Goal: Communication & Community: Answer question/provide support

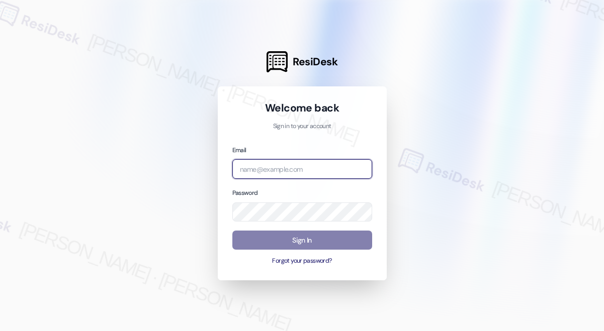
click at [265, 171] on input "email" at bounding box center [302, 169] width 140 height 20
click at [0, 331] on com-1password-button at bounding box center [0, 331] width 0 height 0
type input "automated-surveys-american_landmark-[PERSON_NAME].[PERSON_NAME].[PERSON_NAME]@a…"
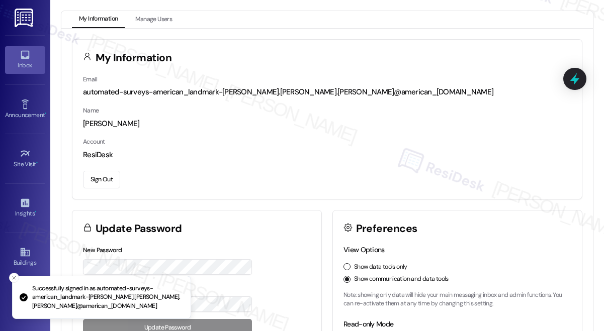
click at [25, 62] on div "Inbox" at bounding box center [25, 65] width 50 height 10
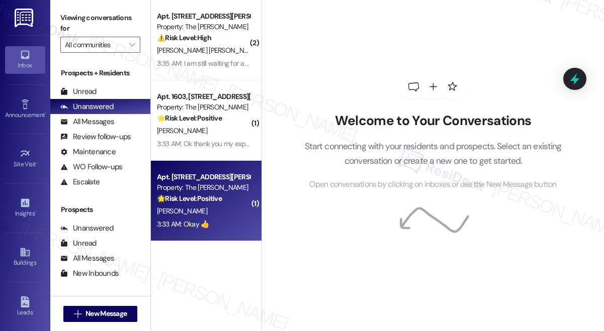
click at [248, 220] on div "3:33 AM: Okay 👍 3:33 AM: Okay 👍" at bounding box center [203, 224] width 95 height 13
click at [248, 219] on div "3:33 AM: Okay 👍 3:33 AM: Okay 👍" at bounding box center [203, 224] width 95 height 13
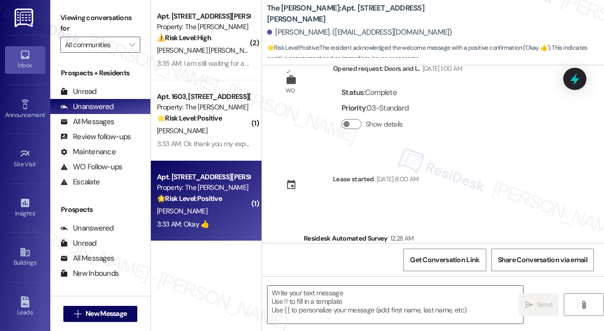
click at [227, 214] on div "K. Canady" at bounding box center [203, 211] width 95 height 13
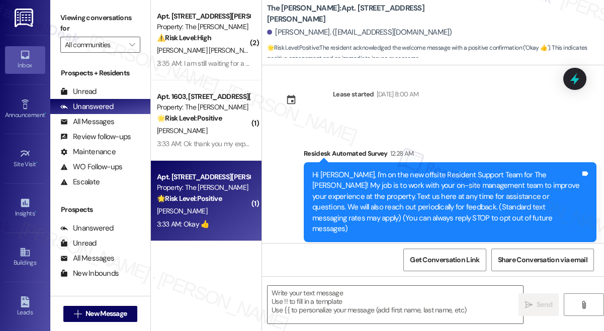
type textarea "Fetching suggested responses. Please feel free to read through the conversation…"
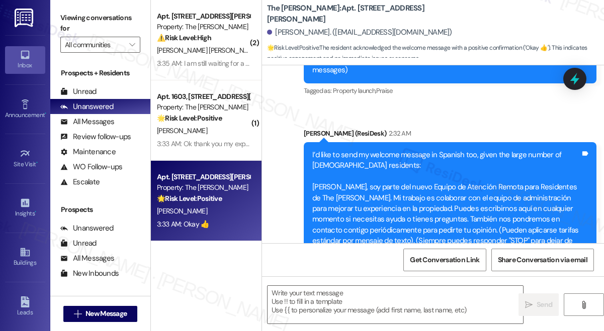
scroll to position [395, 0]
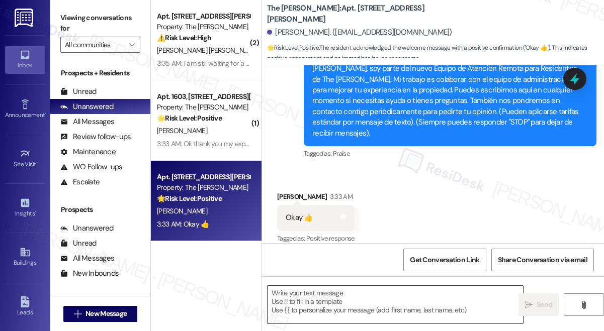
click at [317, 296] on textarea at bounding box center [394, 305] width 255 height 38
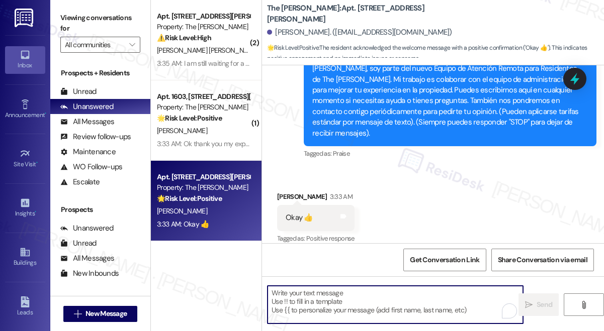
click at [317, 296] on textarea "To enrich screen reader interactions, please activate Accessibility in Grammarl…" at bounding box center [394, 305] width 255 height 38
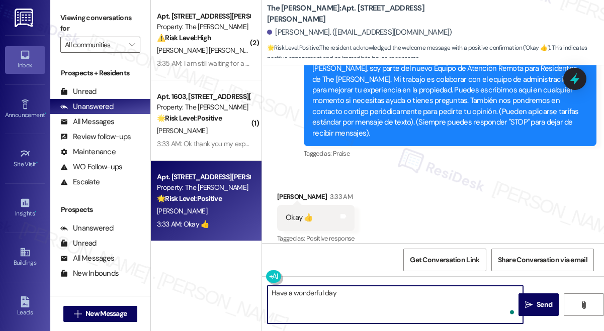
type textarea "Have a wonderful day!"
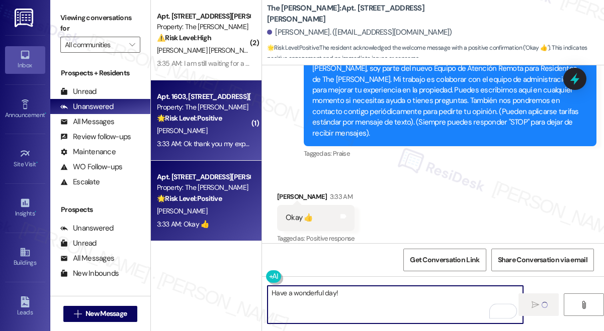
click at [210, 156] on div "Apt. 1603, 11600 Huebner Rd Property: The Archer 🌟 Risk Level: Positive The res…" at bounding box center [206, 120] width 111 height 80
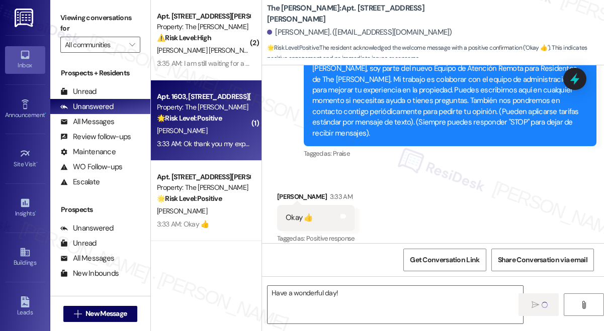
type textarea "Fetching suggested responses. Please feel free to read through the conversation…"
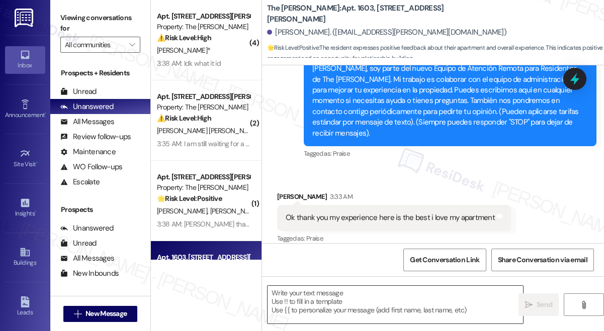
click at [368, 305] on textarea at bounding box center [394, 305] width 255 height 38
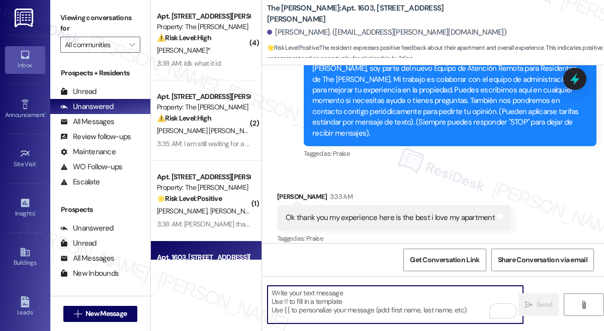
click at [320, 290] on textarea "To enrich screen reader interactions, please activate Accessibility in Grammarl…" at bounding box center [394, 305] width 255 height 38
paste textarea "Hi {{first_name}}! Thank you for letting us know! We’re so glad to hear that yo…"
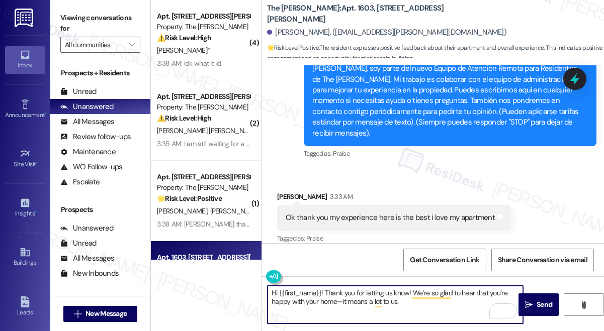
click at [420, 301] on textarea "Hi {{first_name}}! Thank you for letting us know! We’re so glad to hear that yo…" at bounding box center [394, 305] width 255 height 38
type textarea "Hi {{first_name}}! Thank you for letting us know! We’re so glad to hear that yo…"
click at [547, 306] on span "Send" at bounding box center [544, 305] width 16 height 11
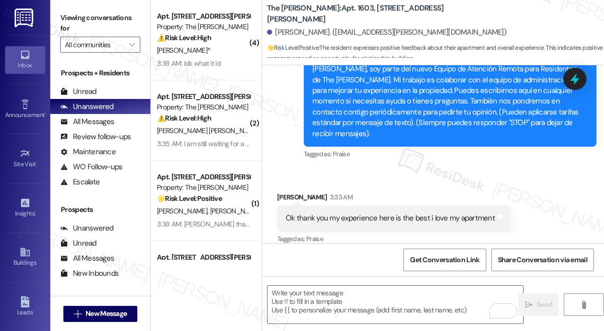
scroll to position [476, 0]
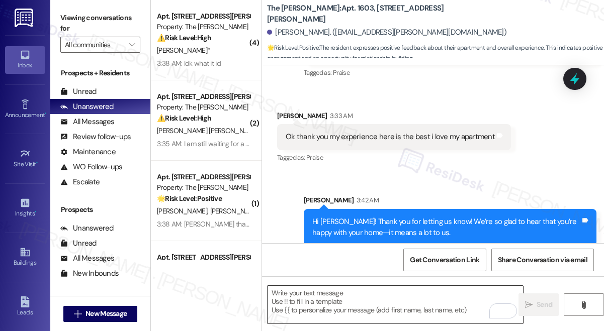
click at [344, 300] on textarea "To enrich screen reader interactions, please activate Accessibility in Grammarl…" at bounding box center [394, 305] width 255 height 38
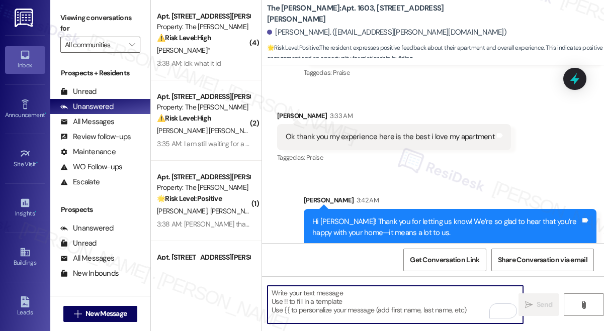
paste textarea "Can I ask a quick favor? If you have a moment, would you mind leaving us a Goog…"
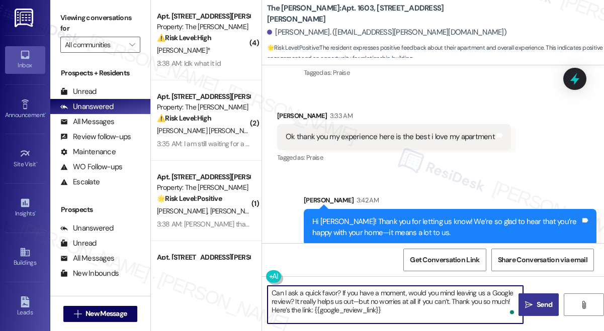
click at [401, 312] on textarea "Can I ask a quick favor? If you have a moment, would you mind leaving us a Goog…" at bounding box center [394, 305] width 255 height 38
type textarea "Can I ask a quick favor? If you have a moment, would you mind leaving us a Goog…"
click at [535, 308] on span "Send" at bounding box center [544, 305] width 20 height 11
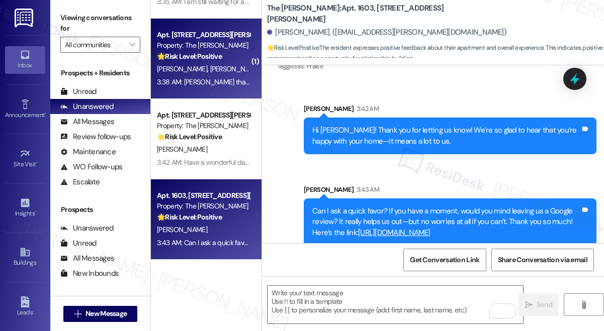
scroll to position [0, 0]
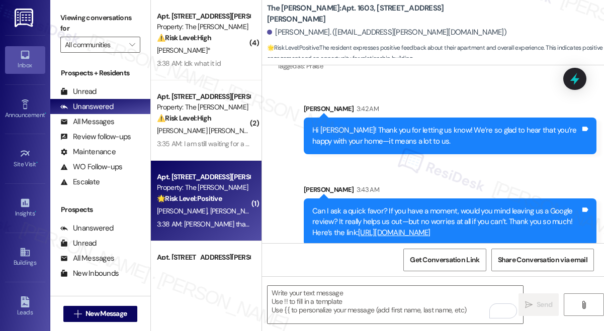
click at [230, 62] on div "3:38 AM: Idk what it id 3:38 AM: Idk what it id" at bounding box center [203, 63] width 95 height 13
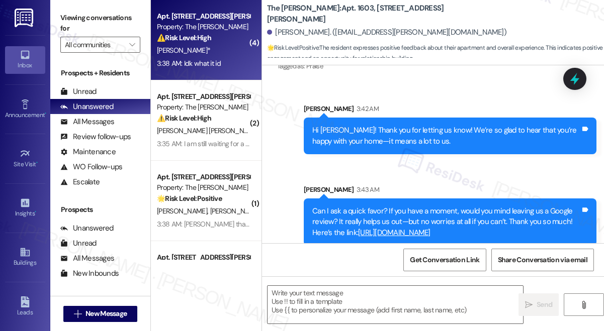
type textarea "Fetching suggested responses. Please feel free to read through the conversation…"
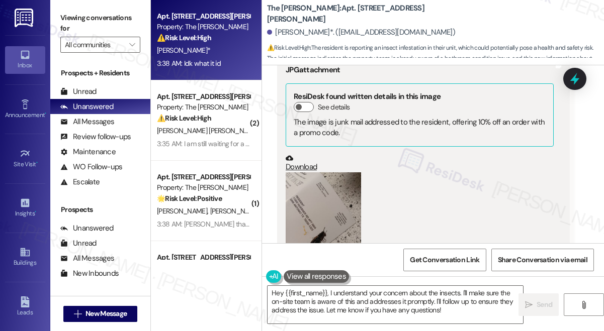
scroll to position [1617, 0]
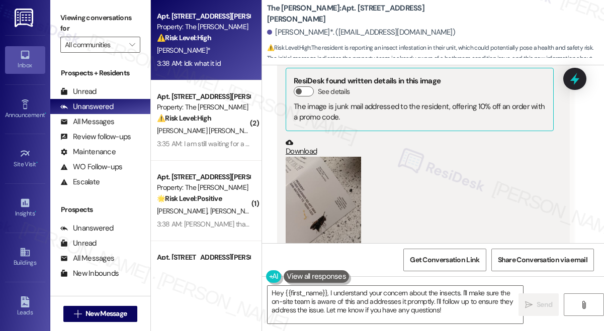
click at [325, 184] on button "Zoom image" at bounding box center [323, 207] width 75 height 101
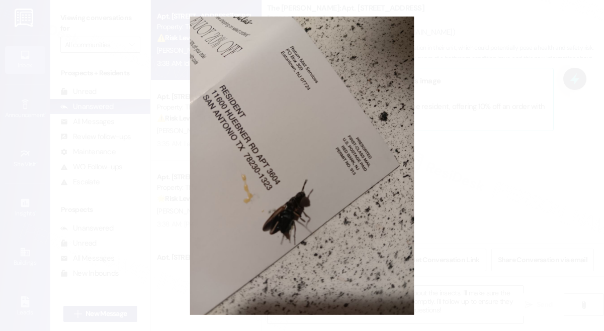
click at [473, 204] on button "Unzoom image" at bounding box center [302, 165] width 604 height 331
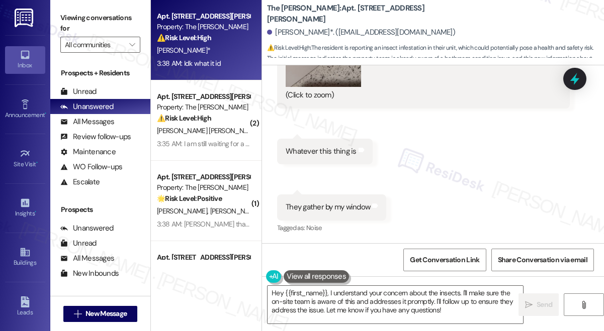
scroll to position [1811, 0]
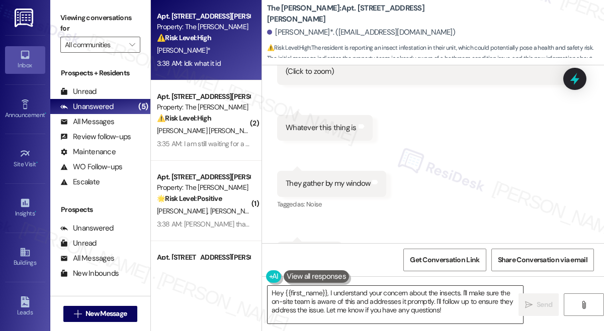
click at [385, 302] on textarea "Hey {{first_name}}, I understand your concern about the insects. I'll make sure…" at bounding box center [394, 305] width 255 height 38
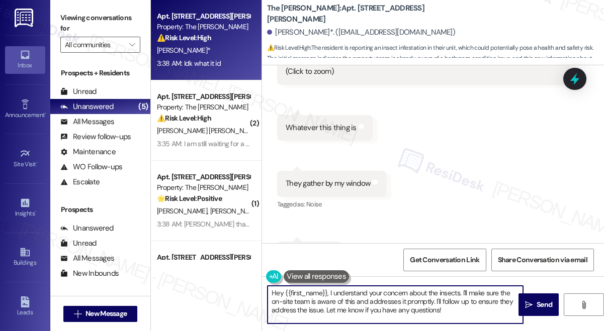
click at [385, 302] on textarea "Hey {{first_name}}, I understand your concern about the insects. I'll make sure…" at bounding box center [394, 305] width 255 height 38
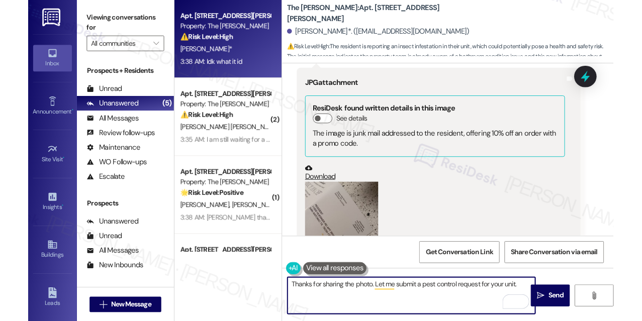
scroll to position [1607, 0]
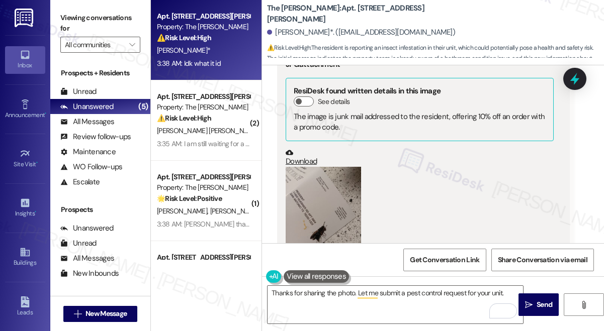
click at [330, 202] on button "Zoom image" at bounding box center [323, 217] width 75 height 101
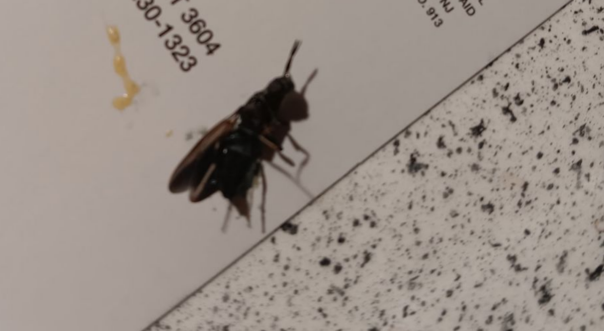
click at [311, 234] on button "Unzoom image" at bounding box center [302, 165] width 604 height 331
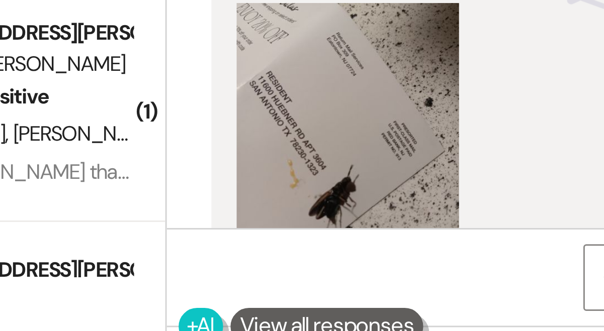
click at [313, 216] on button "Zoom image" at bounding box center [323, 217] width 75 height 101
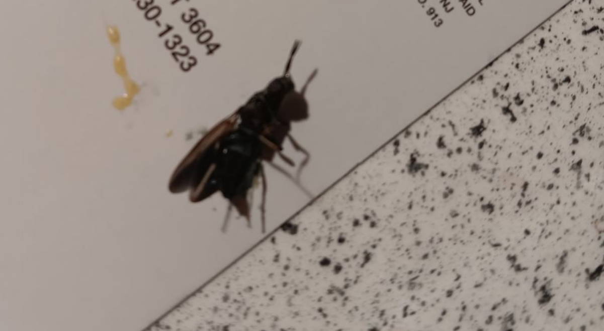
click at [364, 195] on button "Unzoom image" at bounding box center [302, 165] width 604 height 331
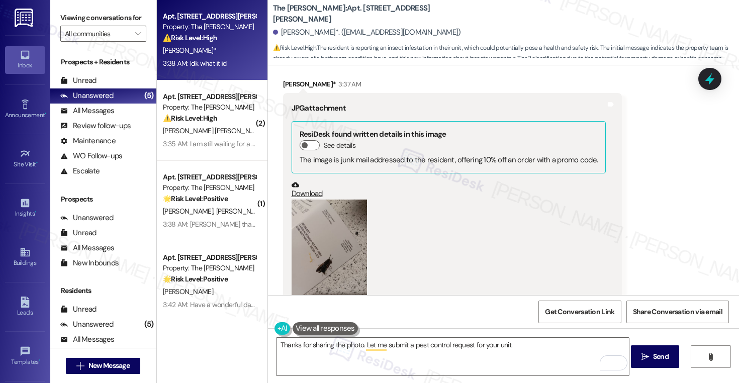
scroll to position [1663, 0]
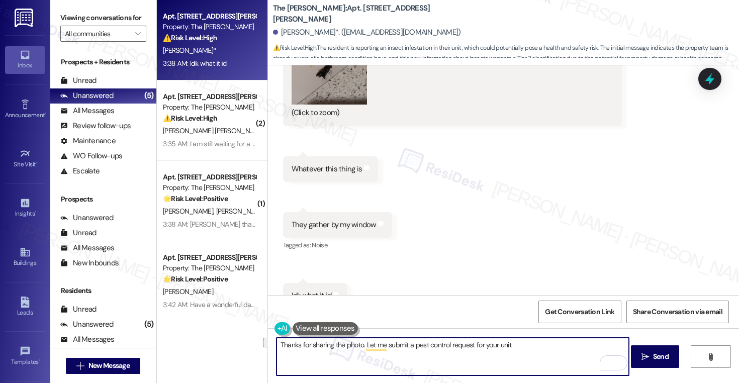
drag, startPoint x: 521, startPoint y: 345, endPoint x: 361, endPoint y: 346, distance: 160.4
click at [361, 331] on textarea "Thanks for sharing the photo. Let me submit a pest control request for your uni…" at bounding box center [452, 357] width 352 height 38
drag, startPoint x: 564, startPoint y: 345, endPoint x: 397, endPoint y: 344, distance: 166.9
click at [397, 331] on textarea "Thanks for sharing the photo. It looks like a firefly. Is there a fruit bearing…" at bounding box center [452, 357] width 352 height 38
type textarea "Thanks for sharing the photo. It looks like a soldier fly. Anyway, let's put a …"
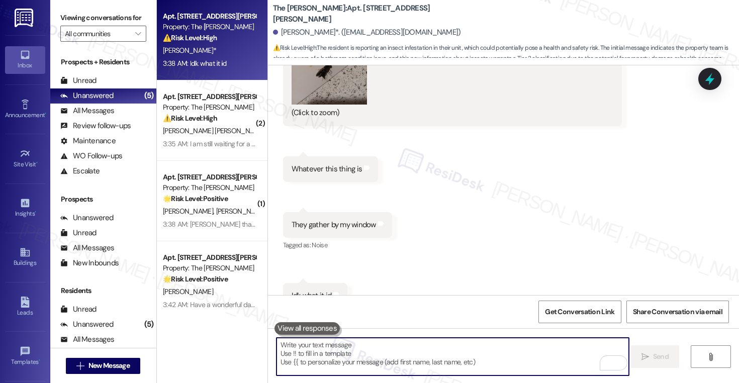
click at [361, 331] on textarea "To enrich screen reader interactions, please activate Accessibility in Grammarl…" at bounding box center [452, 357] width 352 height 38
paste textarea "Thank you for sharing the photo. It appears to be a soldier fly. I’ll go ahead …"
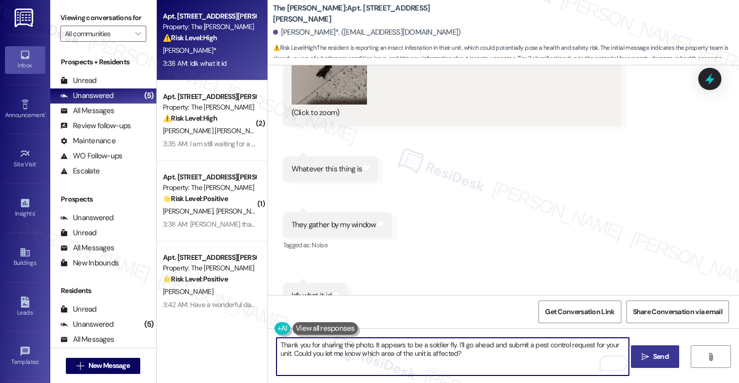
type textarea "Thank you for sharing the photo. It appears to be a soldier fly. I’ll go ahead …"
click at [603, 331] on span "Send" at bounding box center [661, 356] width 16 height 11
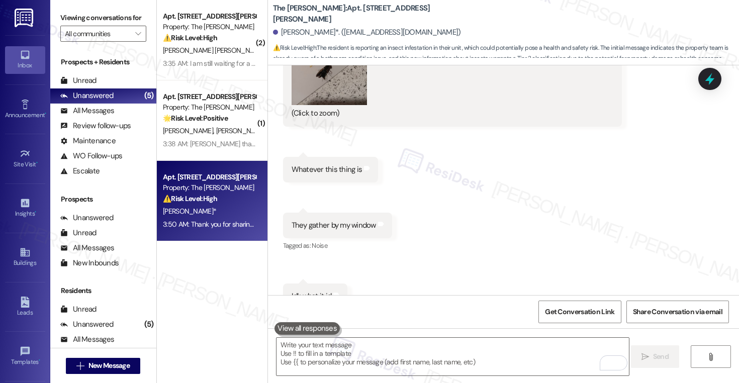
scroll to position [1743, 0]
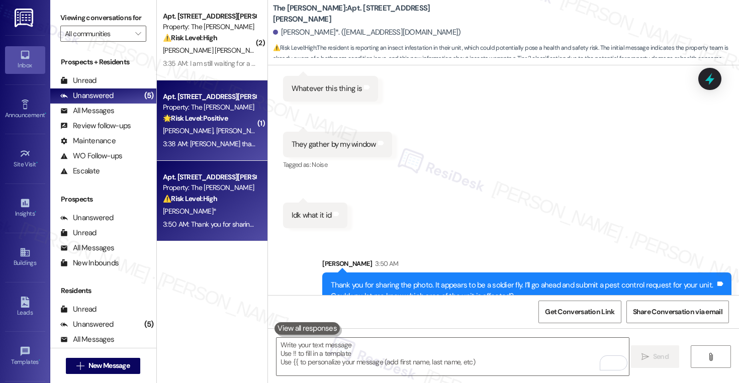
click at [218, 110] on div "Property: The [PERSON_NAME]" at bounding box center [209, 107] width 93 height 11
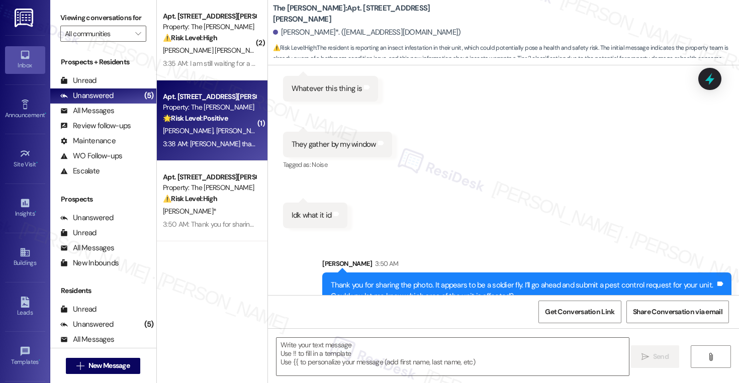
type textarea "Fetching suggested responses. Please feel free to read through the conversation…"
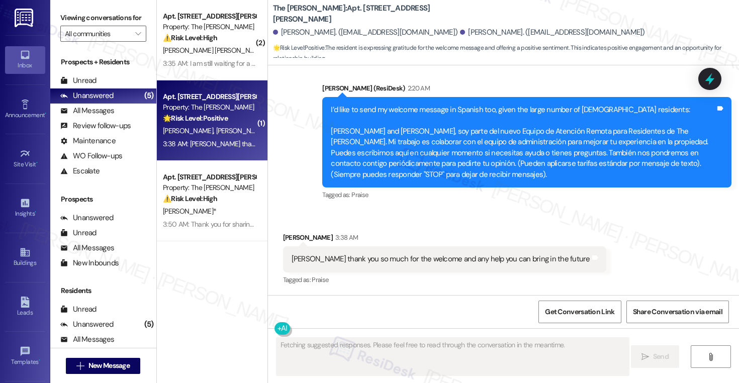
scroll to position [300, 0]
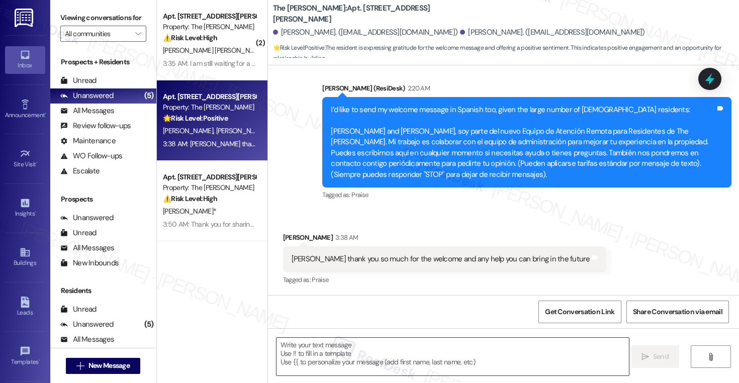
click at [434, 331] on textarea at bounding box center [452, 357] width 352 height 38
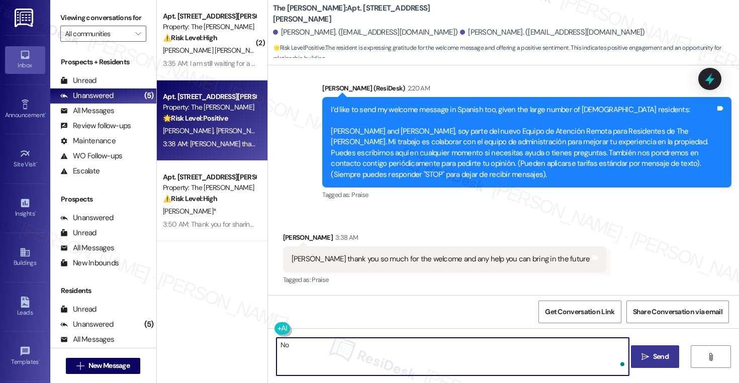
type textarea "N"
type textarea "Sure! Always happy to help! :)"
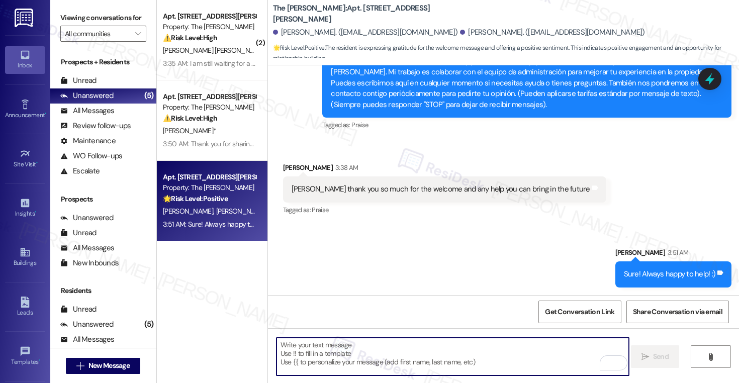
scroll to position [360, 0]
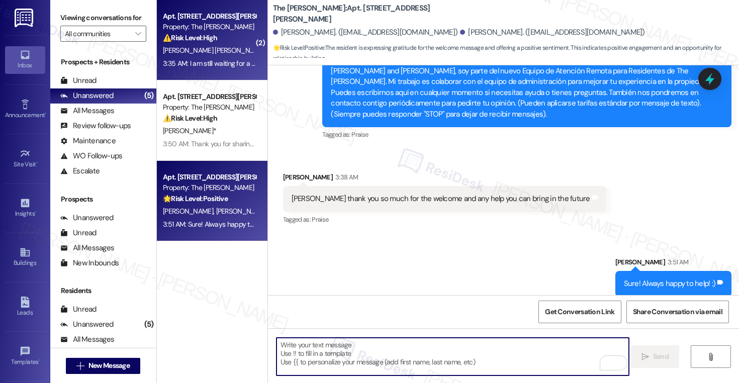
click at [229, 56] on div "D. Young Lopes" at bounding box center [209, 50] width 95 height 13
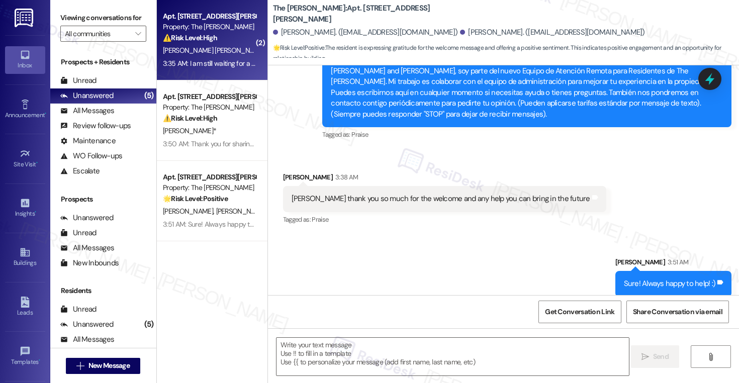
type textarea "Fetching suggested responses. Please feel free to read through the conversation…"
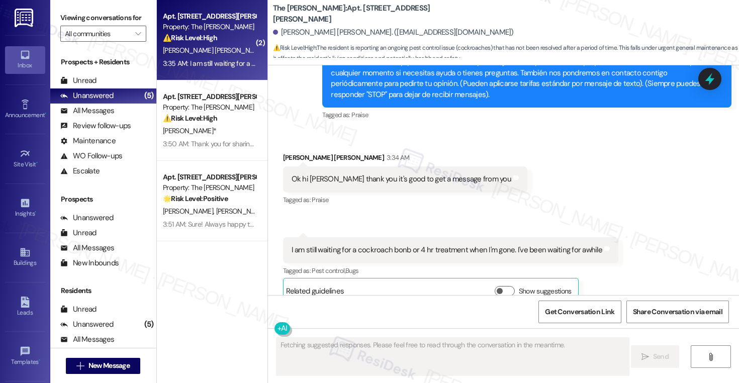
scroll to position [396, 0]
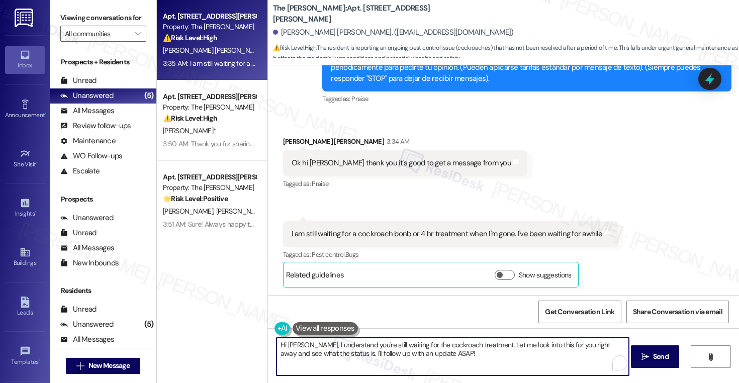
drag, startPoint x: 485, startPoint y: 345, endPoint x: 487, endPoint y: 358, distance: 13.2
click at [487, 331] on textarea "Hi Deborah, I understand you're still waiting for the cockroach treatment. Let …" at bounding box center [452, 357] width 352 height 38
drag, startPoint x: 486, startPoint y: 345, endPoint x: 488, endPoint y: 357, distance: 12.2
click at [488, 331] on textarea "Hi Deborah, I understand you're still waiting for the cockroach treatment. Let …" at bounding box center [452, 357] width 352 height 38
type textarea "Hi Deborah, I understand you're still waiting for the cockroach treatment. If i…"
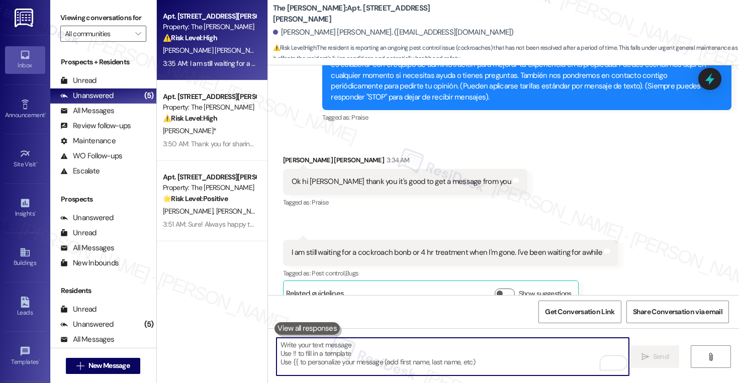
scroll to position [397, 0]
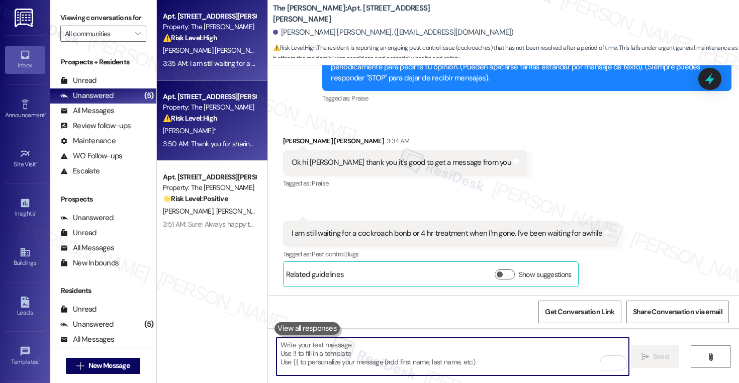
click at [240, 106] on div "Property: The [PERSON_NAME]" at bounding box center [209, 107] width 93 height 11
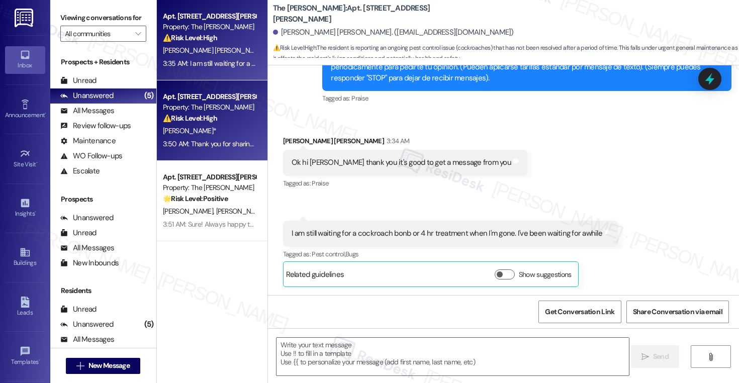
type textarea "Fetching suggested responses. Please feel free to read through the conversation…"
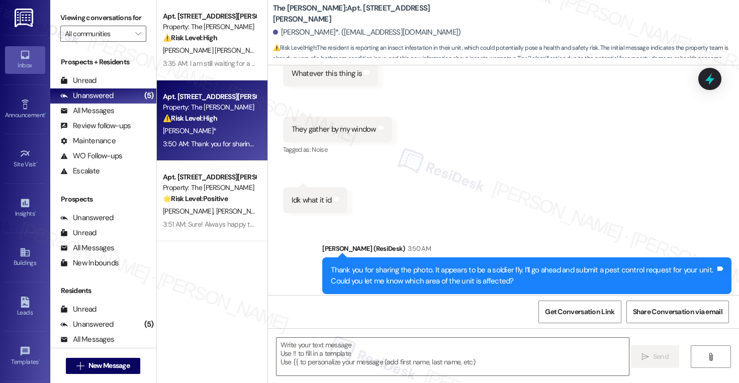
type textarea "Fetching suggested responses. Please feel free to read through the conversation…"
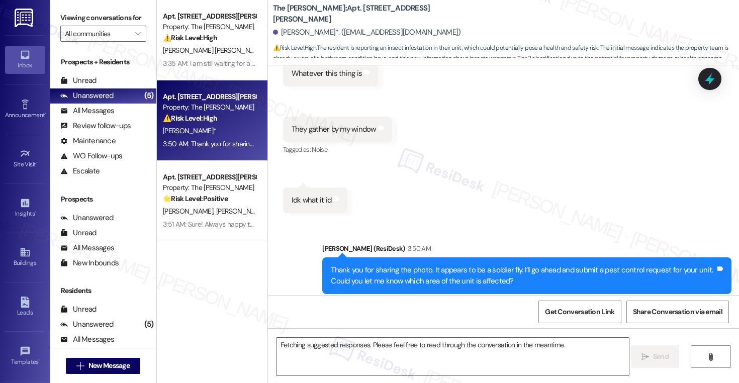
click at [238, 48] on div "D. Young Lopes" at bounding box center [209, 50] width 95 height 13
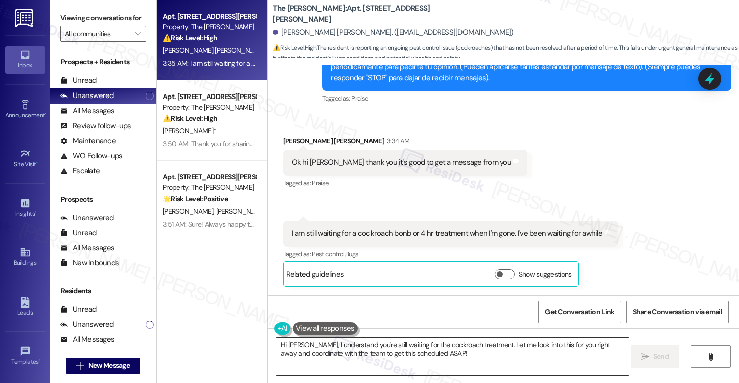
click at [427, 331] on textarea "Hi Deborah, I understand you're still waiting for the cockroach treatment. Let …" at bounding box center [452, 357] width 352 height 38
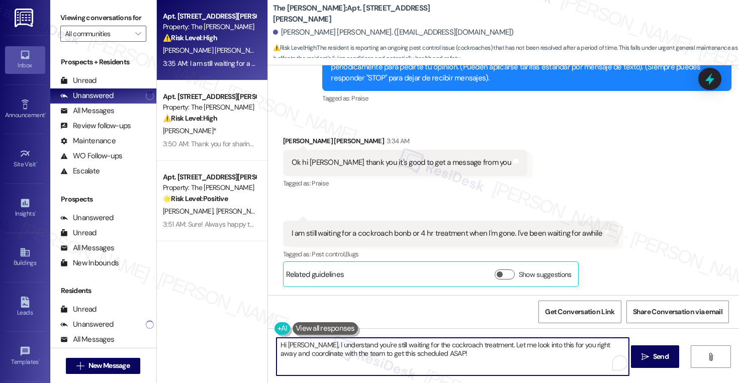
click at [427, 331] on textarea "Hi Deborah, I understand you're still waiting for the cockroach treatment. Let …" at bounding box center [452, 357] width 352 height 38
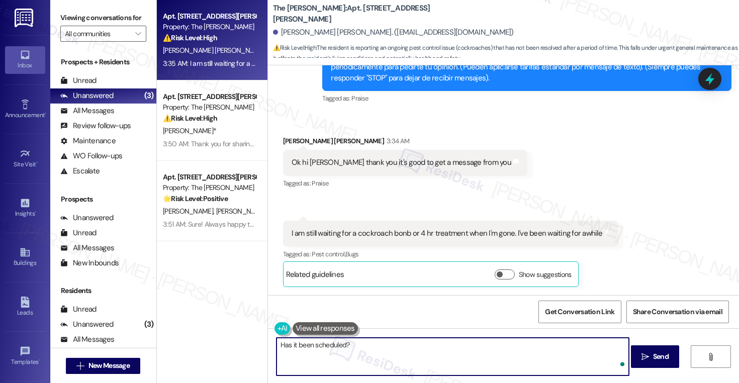
type textarea "Has it been scheduled?"
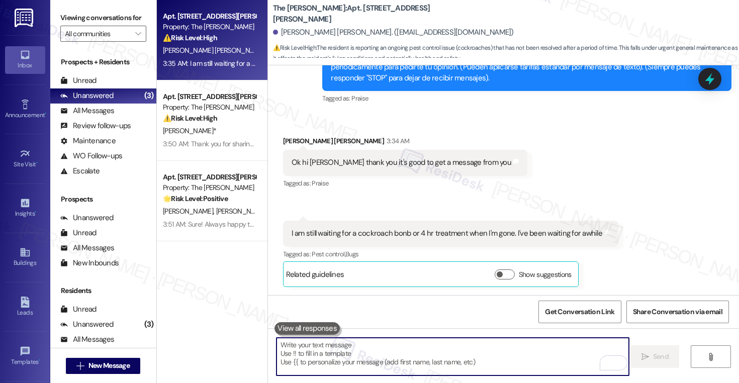
scroll to position [467, 0]
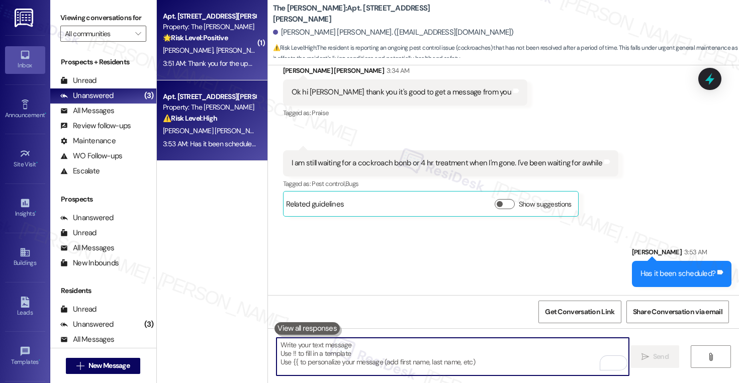
click at [227, 29] on div "Property: The [PERSON_NAME]" at bounding box center [209, 27] width 93 height 11
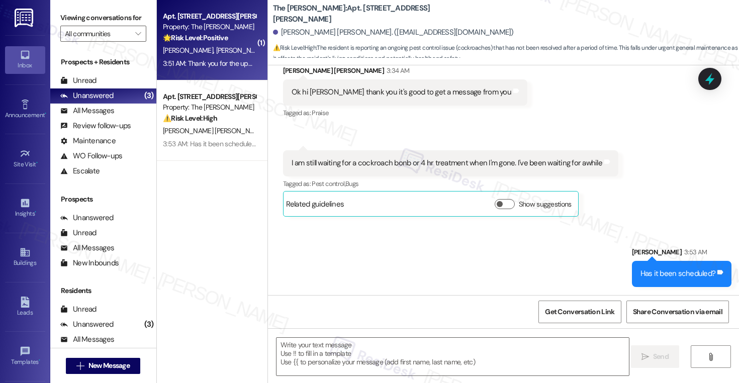
type textarea "Fetching suggested responses. Please feel free to read through the conversation…"
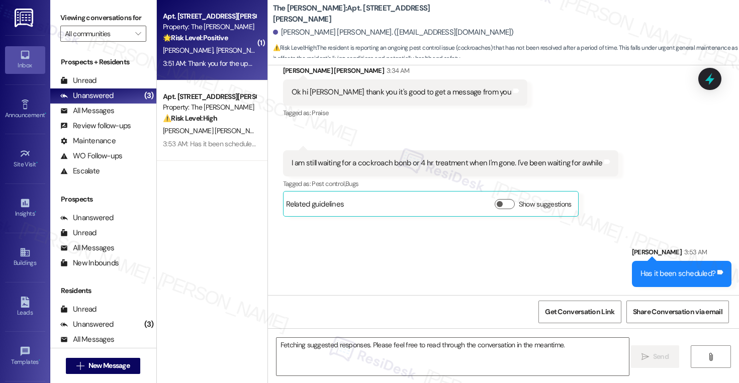
scroll to position [300, 0]
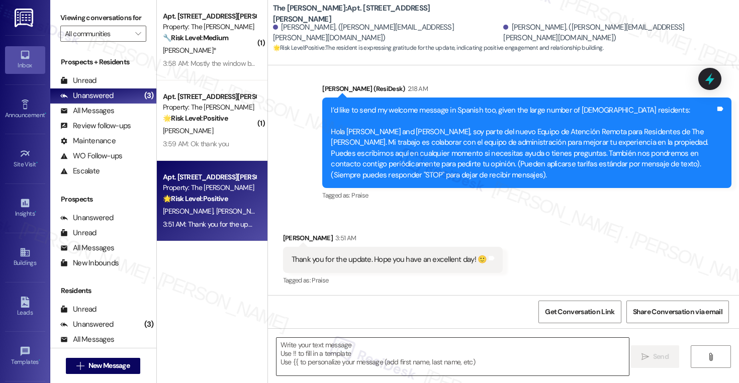
click at [383, 331] on textarea at bounding box center [452, 357] width 352 height 38
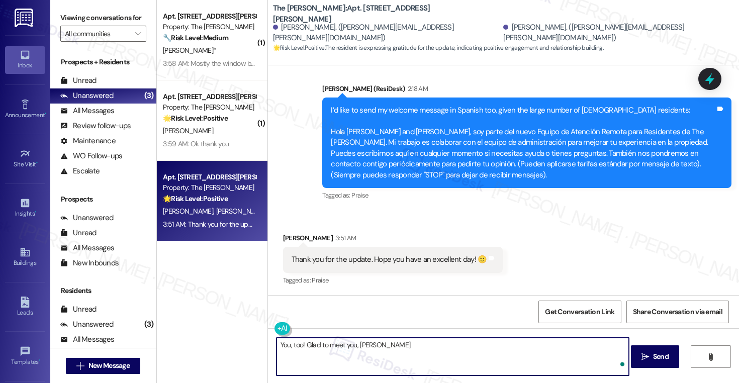
type textarea "You, too! Glad to meet you, Pamela!"
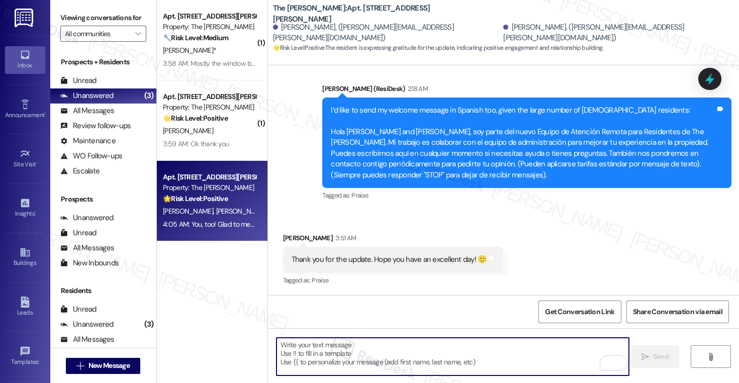
scroll to position [370, 0]
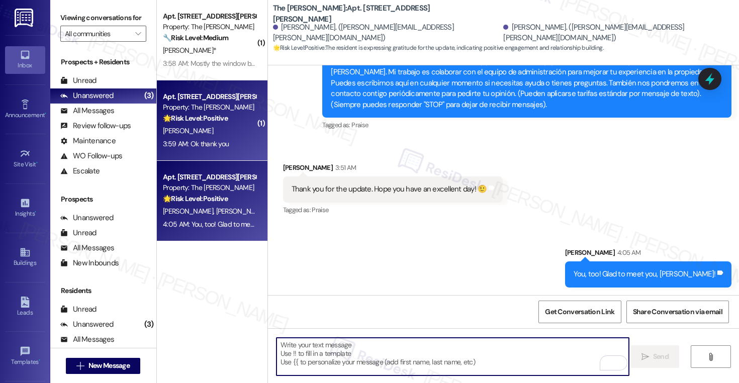
click at [208, 125] on div "[PERSON_NAME]" at bounding box center [209, 131] width 95 height 13
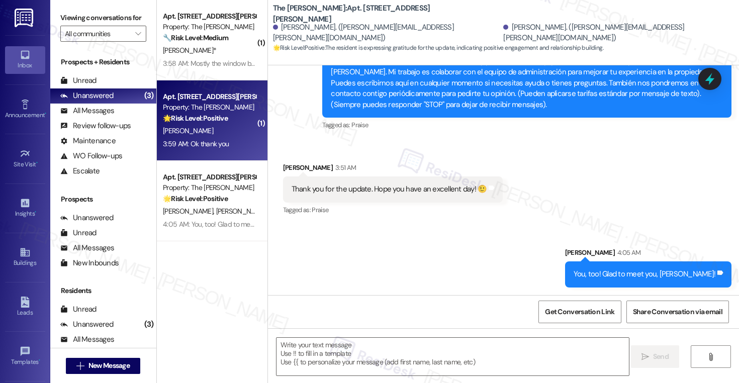
type textarea "Fetching suggested responses. Please feel free to read through the conversation…"
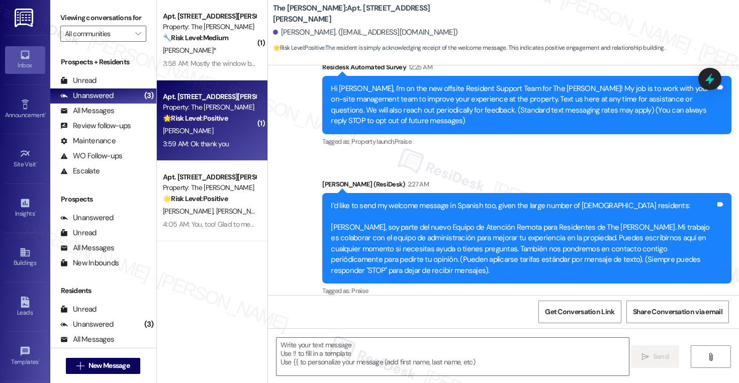
type textarea "Fetching suggested responses. Please feel free to read through the conversation…"
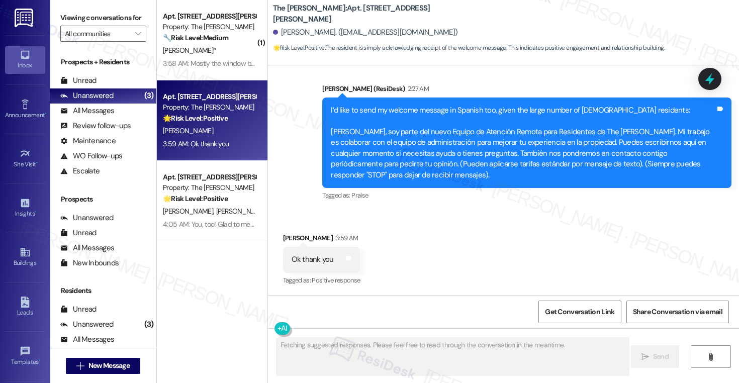
scroll to position [300, 0]
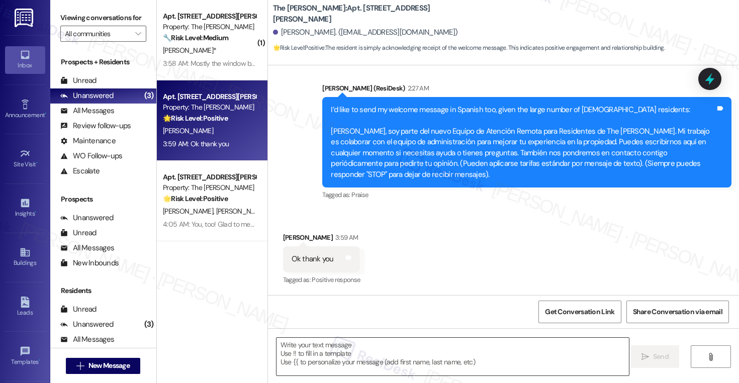
click at [350, 331] on textarea at bounding box center [452, 357] width 352 height 38
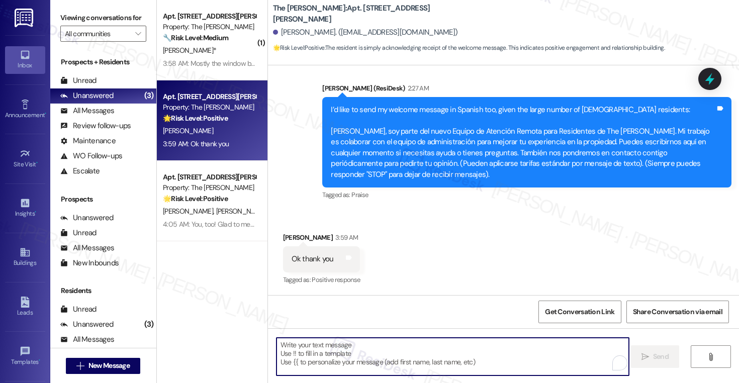
click at [350, 331] on textarea "To enrich screen reader interactions, please activate Accessibility in Grammarl…" at bounding box center [452, 357] width 352 height 38
type textarea "H"
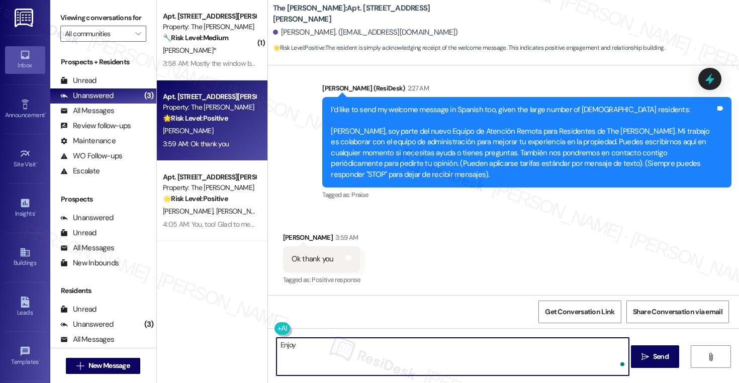
type textarea "Enjoy"
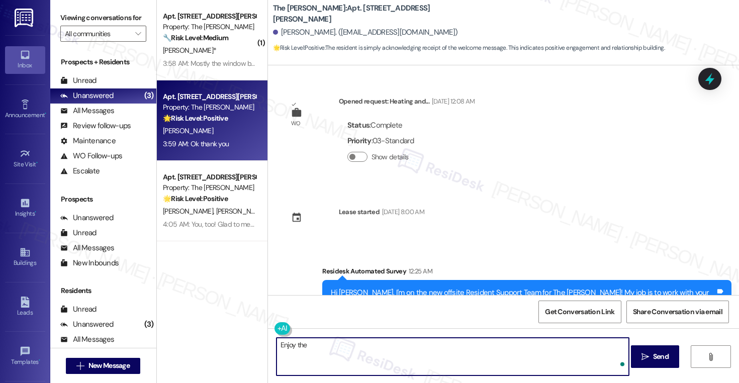
scroll to position [300, 0]
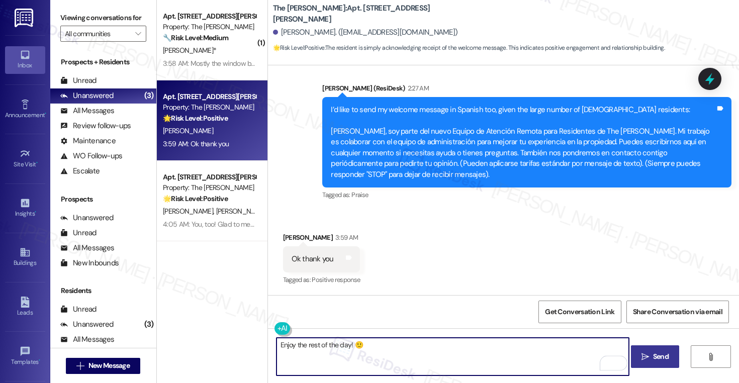
type textarea "Enjoy the rest of the day! 🙂"
click at [654, 362] on button " Send" at bounding box center [655, 356] width 49 height 23
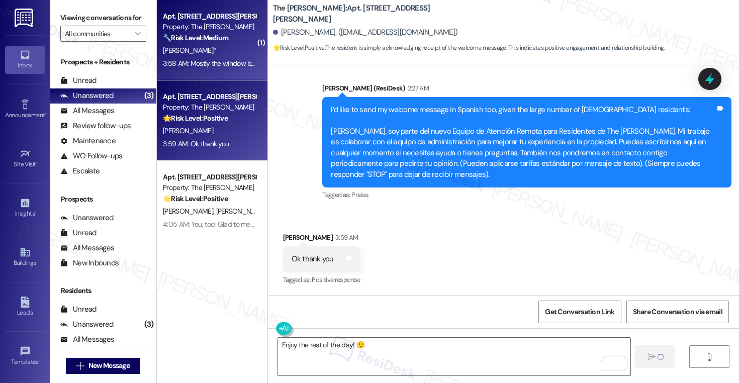
click at [220, 58] on div "3:58 AM: Mostly the window by the kitchen 3:58 AM: Mostly the window by the kit…" at bounding box center [209, 63] width 95 height 13
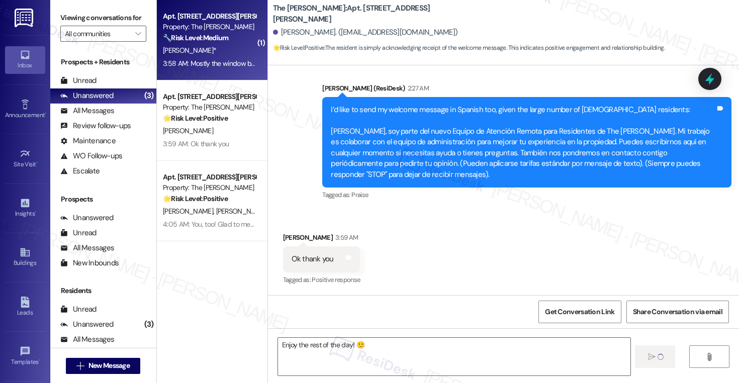
type textarea "Fetching suggested responses. Please feel free to read through the conversation…"
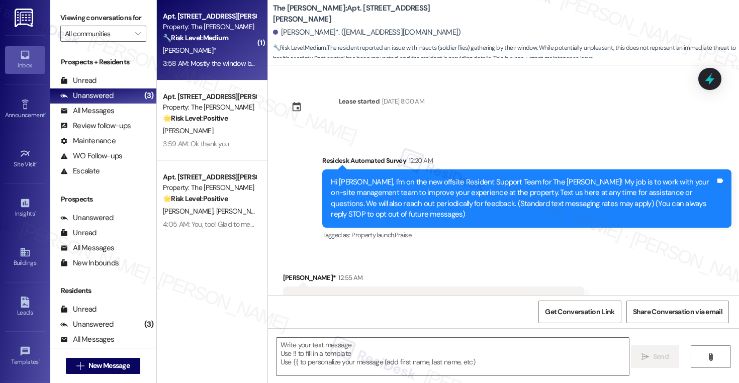
scroll to position [1843, 0]
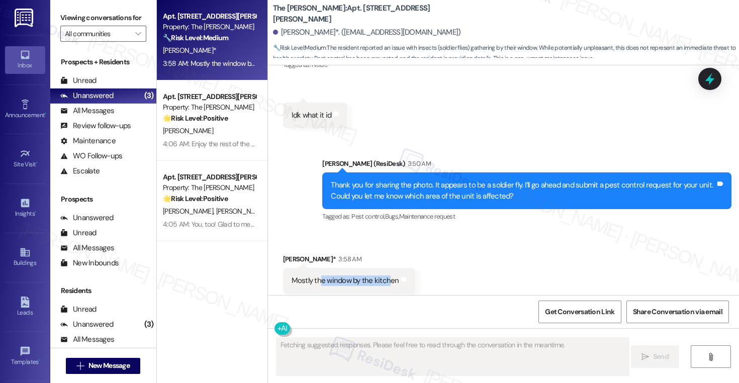
drag, startPoint x: 314, startPoint y: 259, endPoint x: 384, endPoint y: 258, distance: 70.4
click at [384, 275] on div "Mostly the window by the kitchen" at bounding box center [346, 280] width 108 height 11
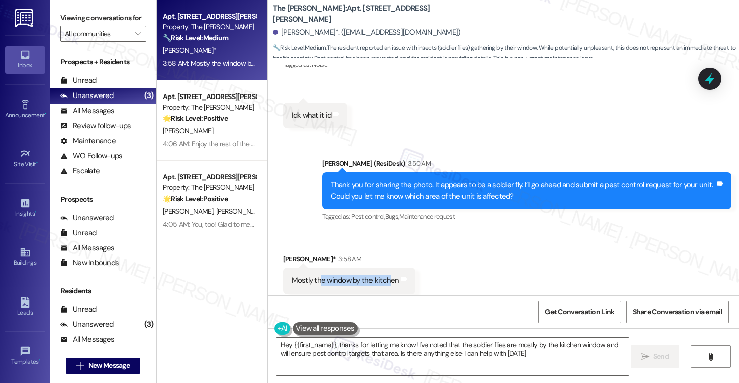
type textarea "Hey {{first_name}}, thanks for letting me know! I've noted that the soldier fli…"
